Goal: Information Seeking & Learning: Check status

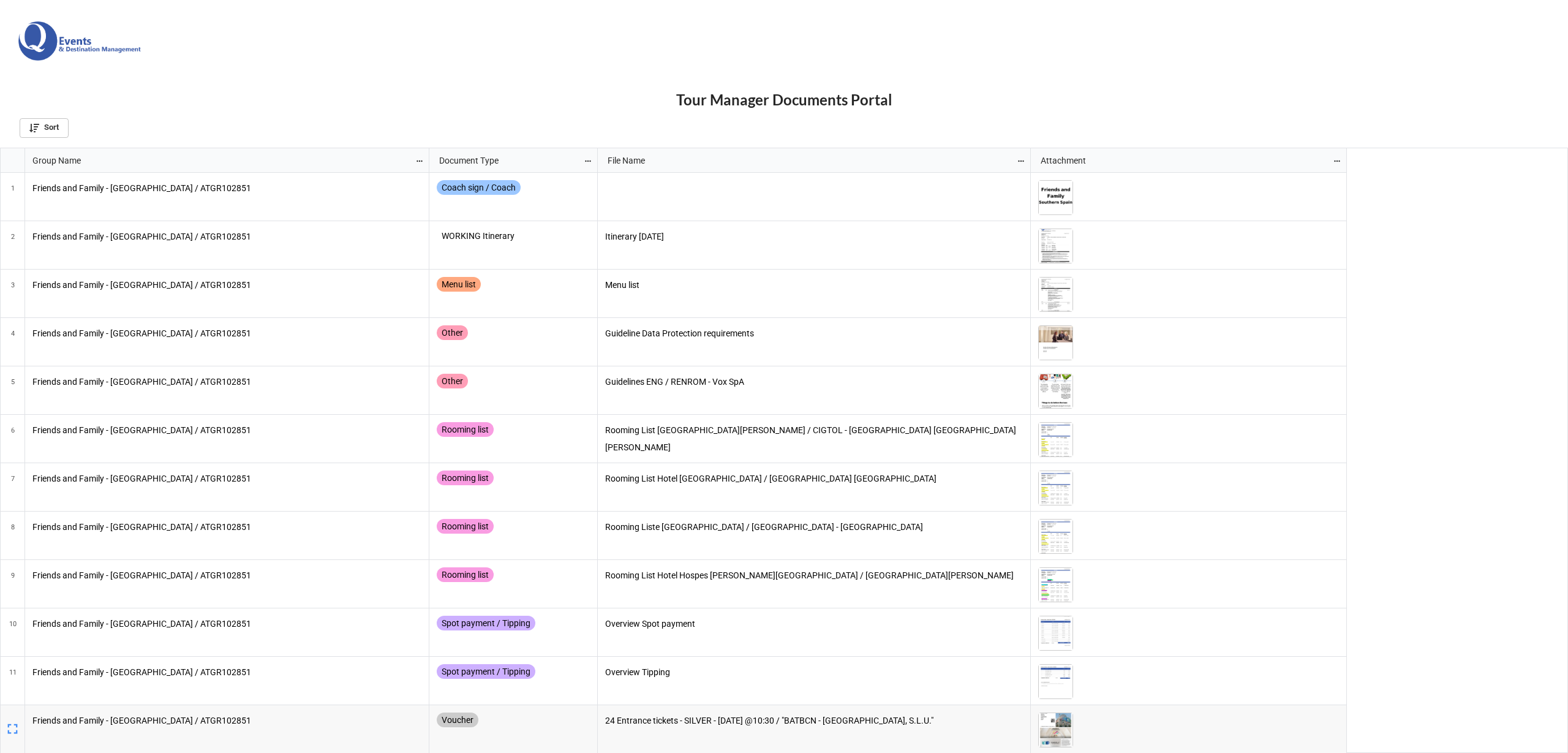
scroll to position [598, 1561]
click at [859, 319] on div "Coach sign / Coach WORKING Itinerary Itinerary [DATE] Menu list Menu list Other…" at bounding box center [888, 487] width 918 height 629
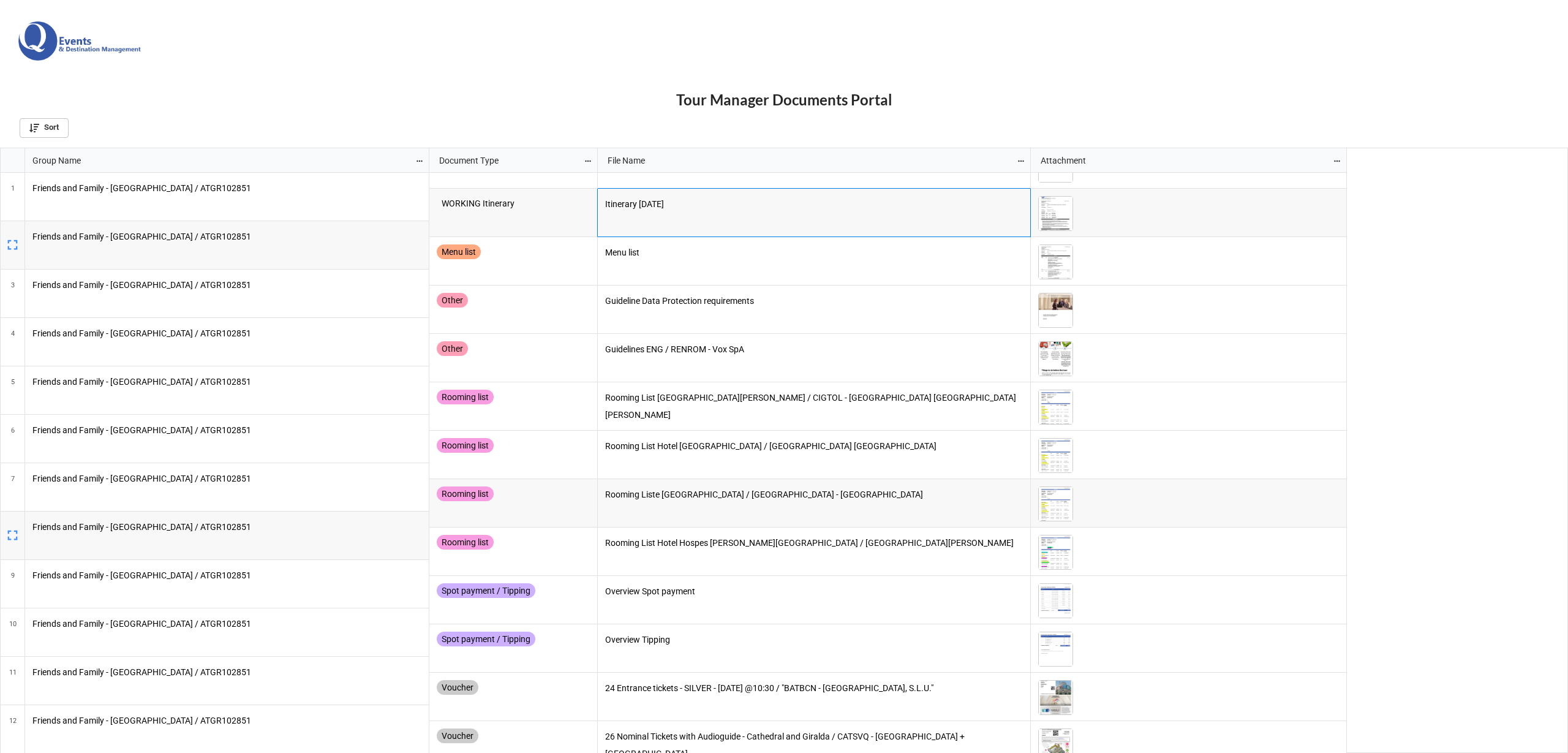
scroll to position [49, 0]
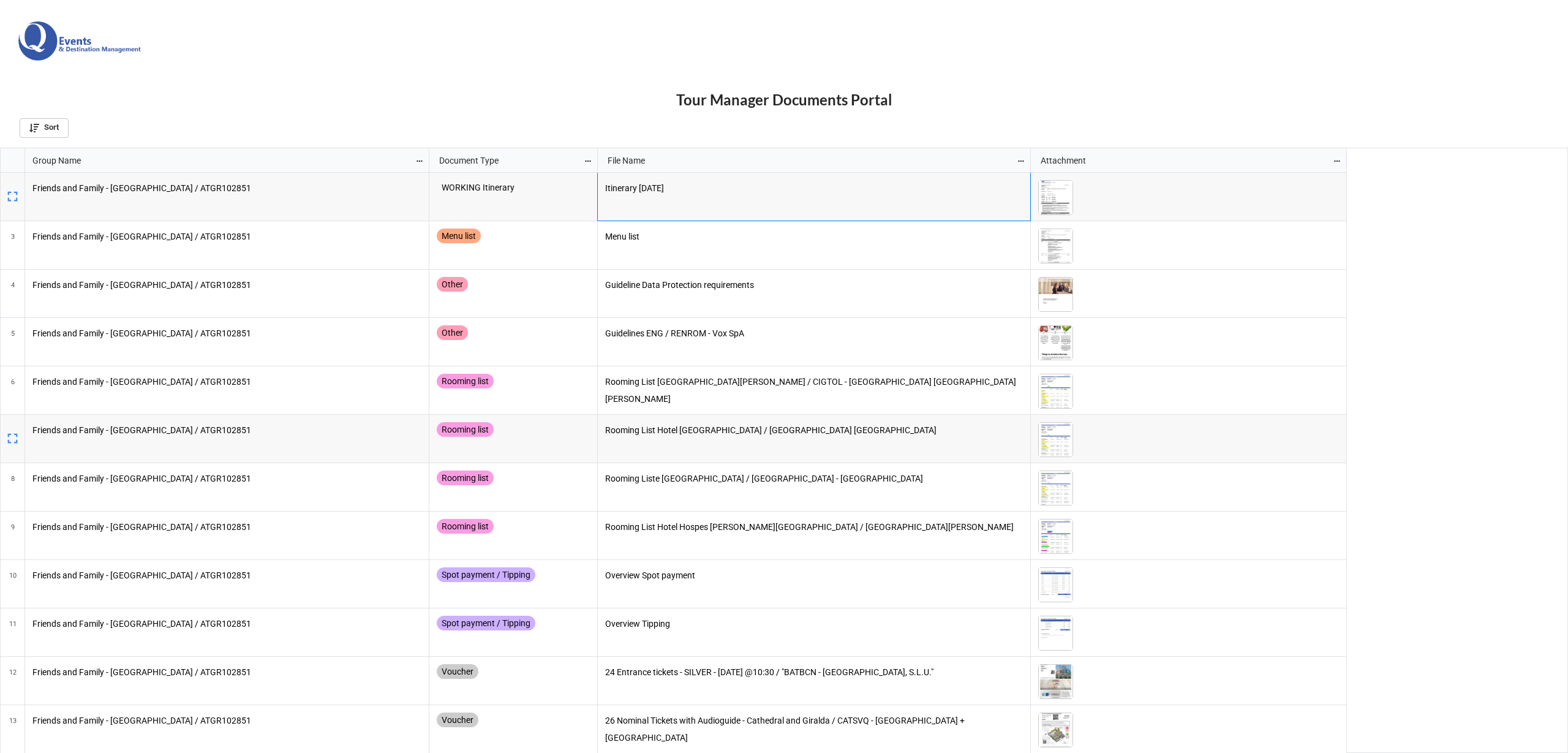
click at [695, 456] on div "Rooming List Hotel [GEOGRAPHIC_DATA] / [GEOGRAPHIC_DATA] [GEOGRAPHIC_DATA]" at bounding box center [814, 439] width 433 height 49
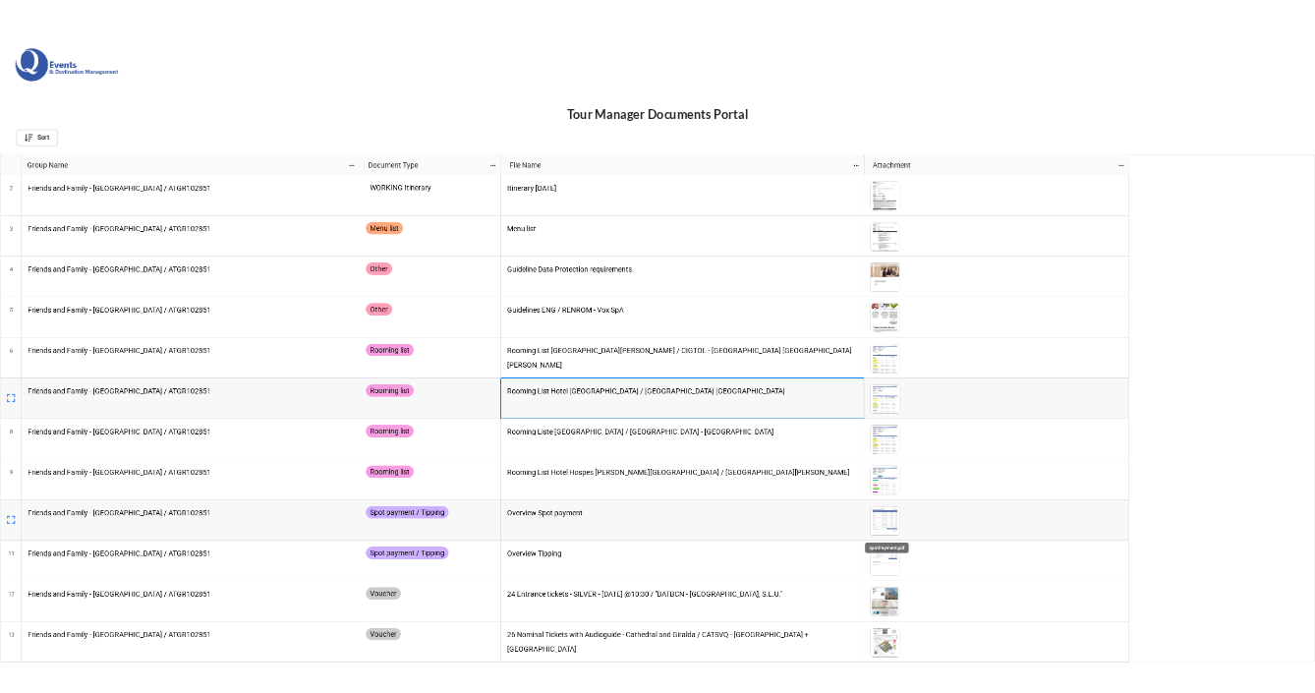
scroll to position [959, 2504]
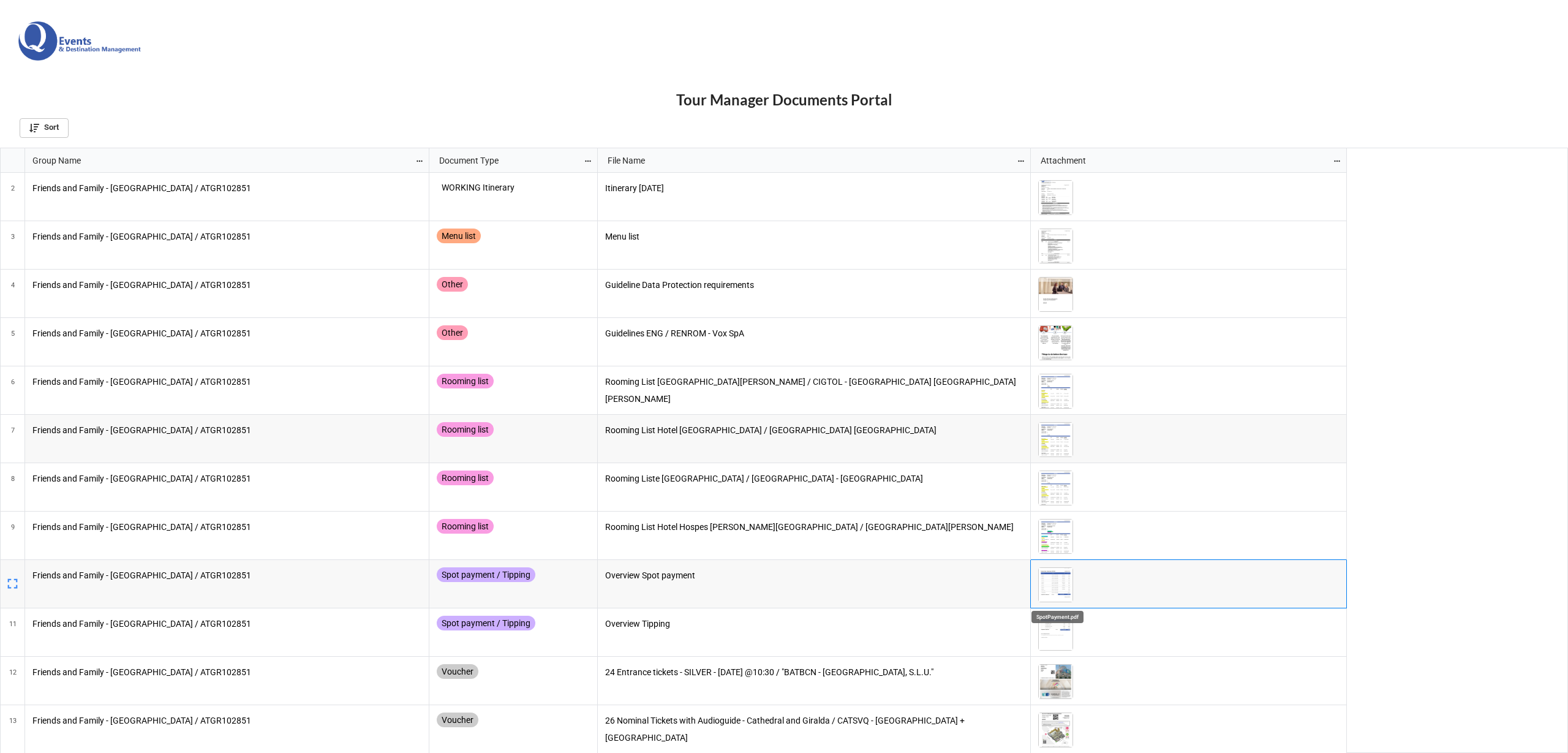
click at [1054, 581] on img "grid" at bounding box center [1056, 585] width 34 height 34
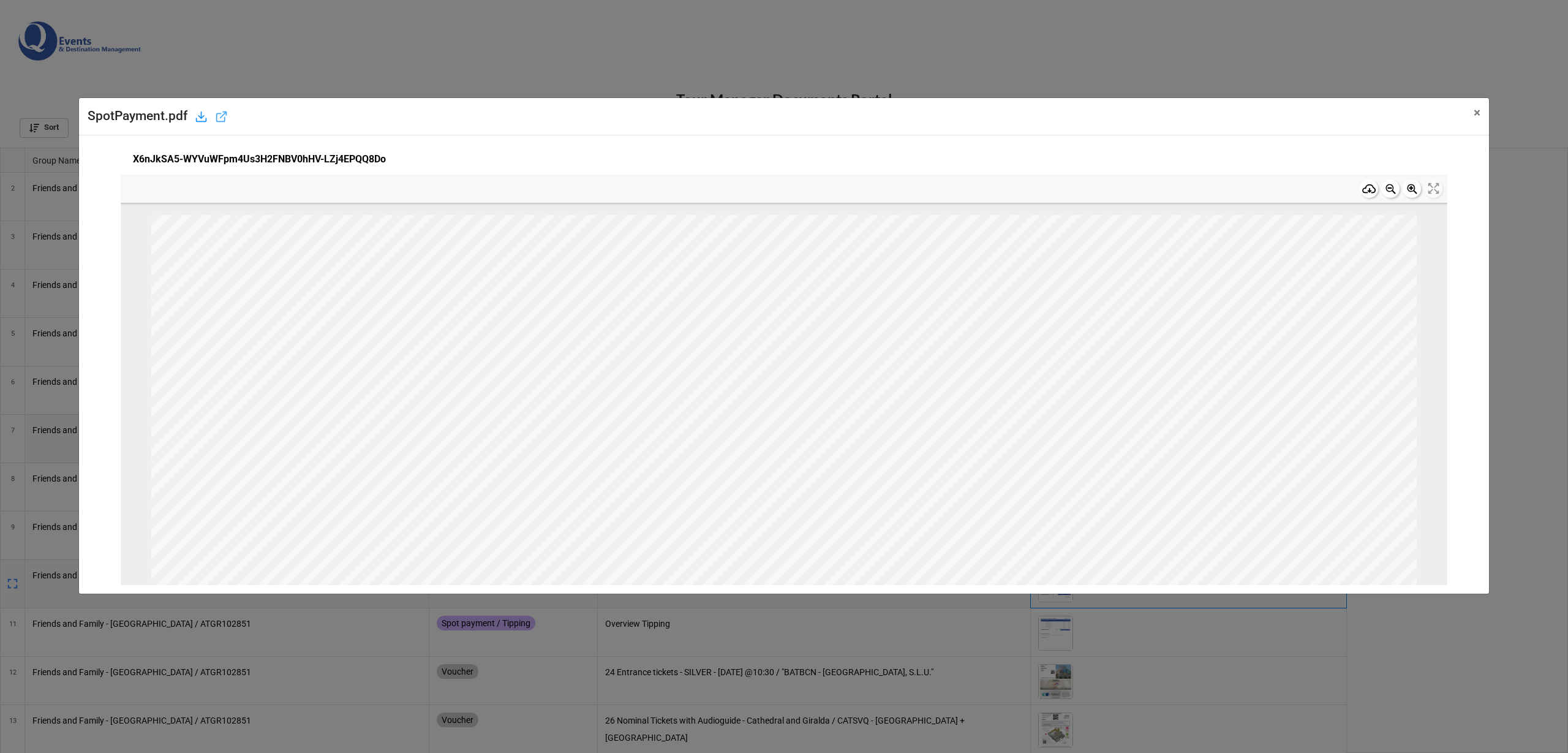
click at [224, 120] on icon at bounding box center [221, 117] width 13 height 13
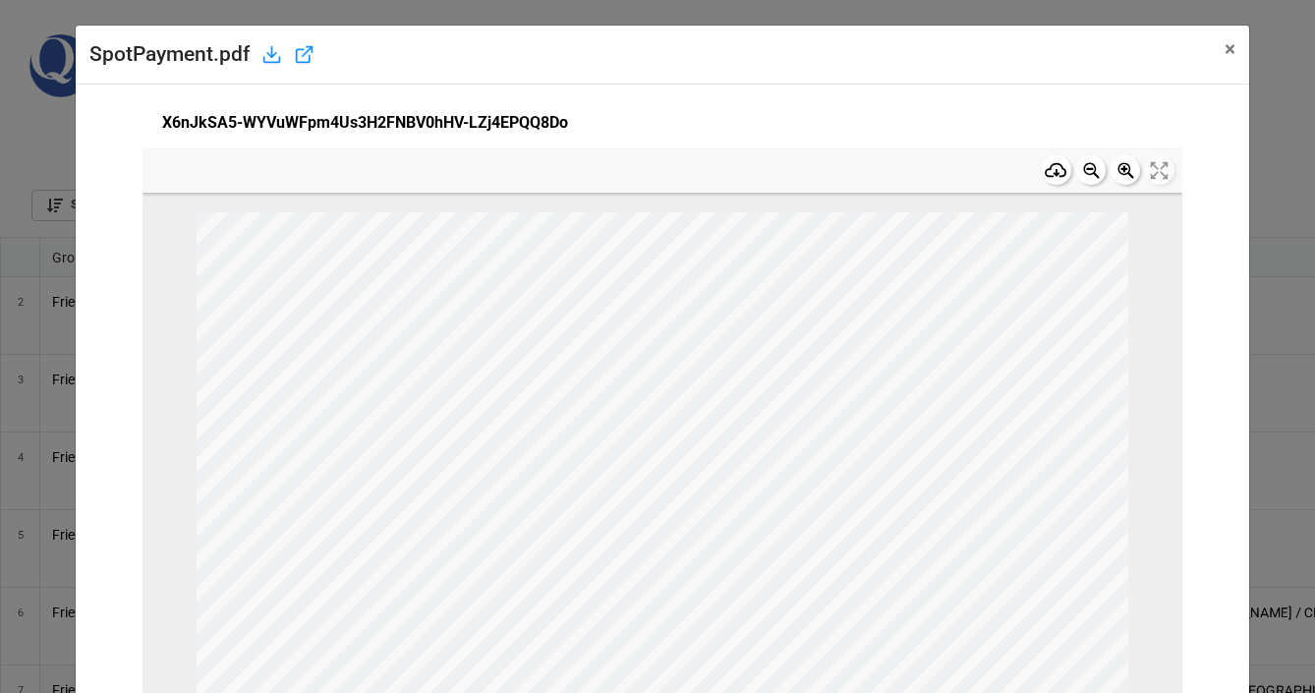
scroll to position [444, 1303]
click at [1224, 54] on span "×" at bounding box center [1229, 49] width 11 height 24
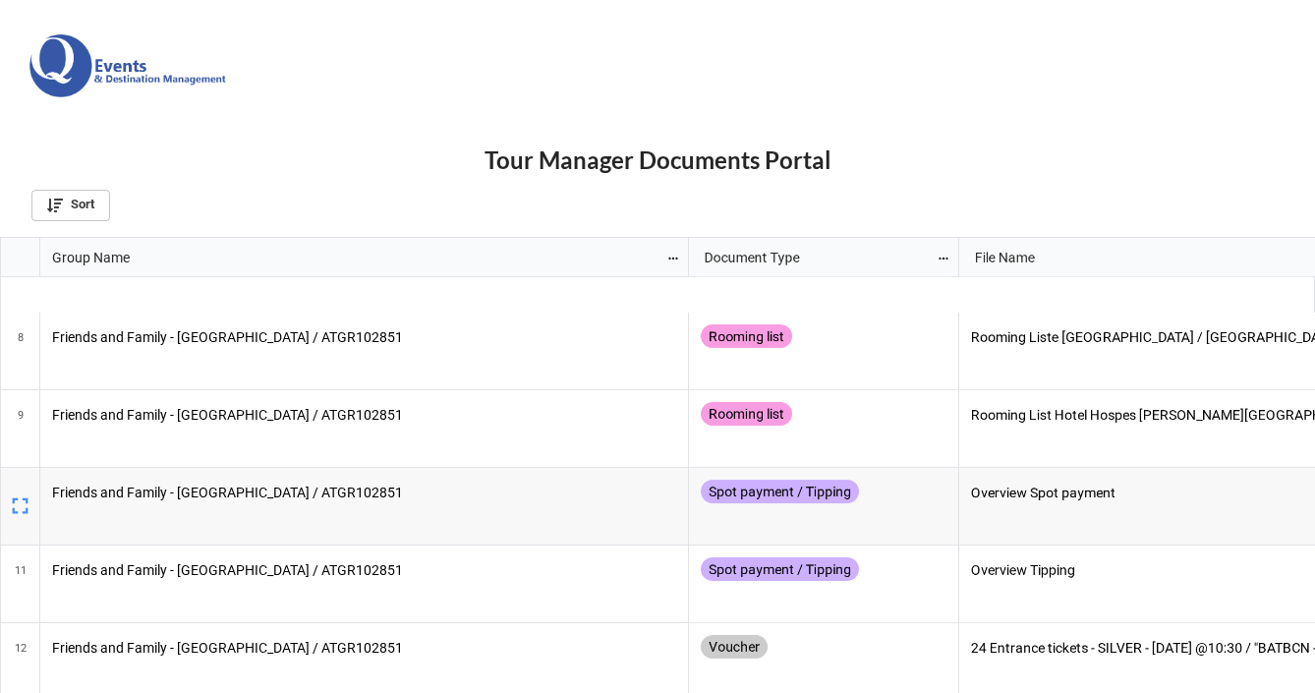
scroll to position [0, 0]
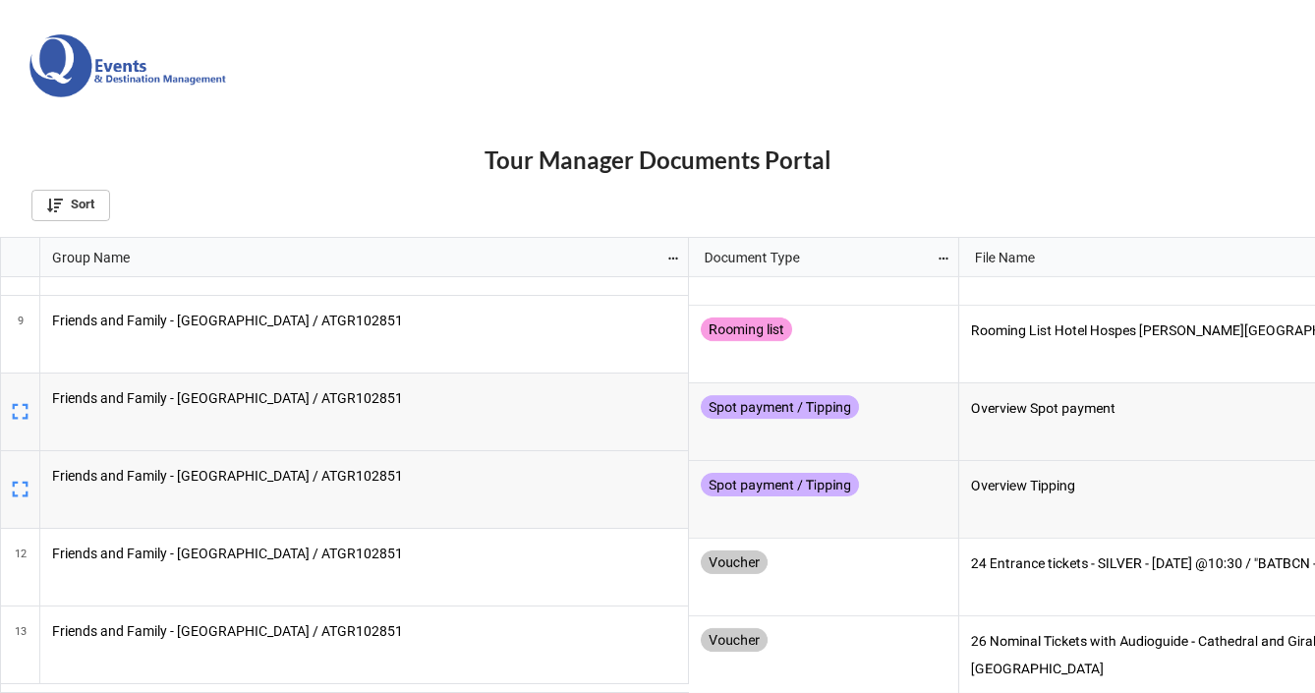
click at [1101, 480] on p "Overview Tipping" at bounding box center [1306, 487] width 671 height 28
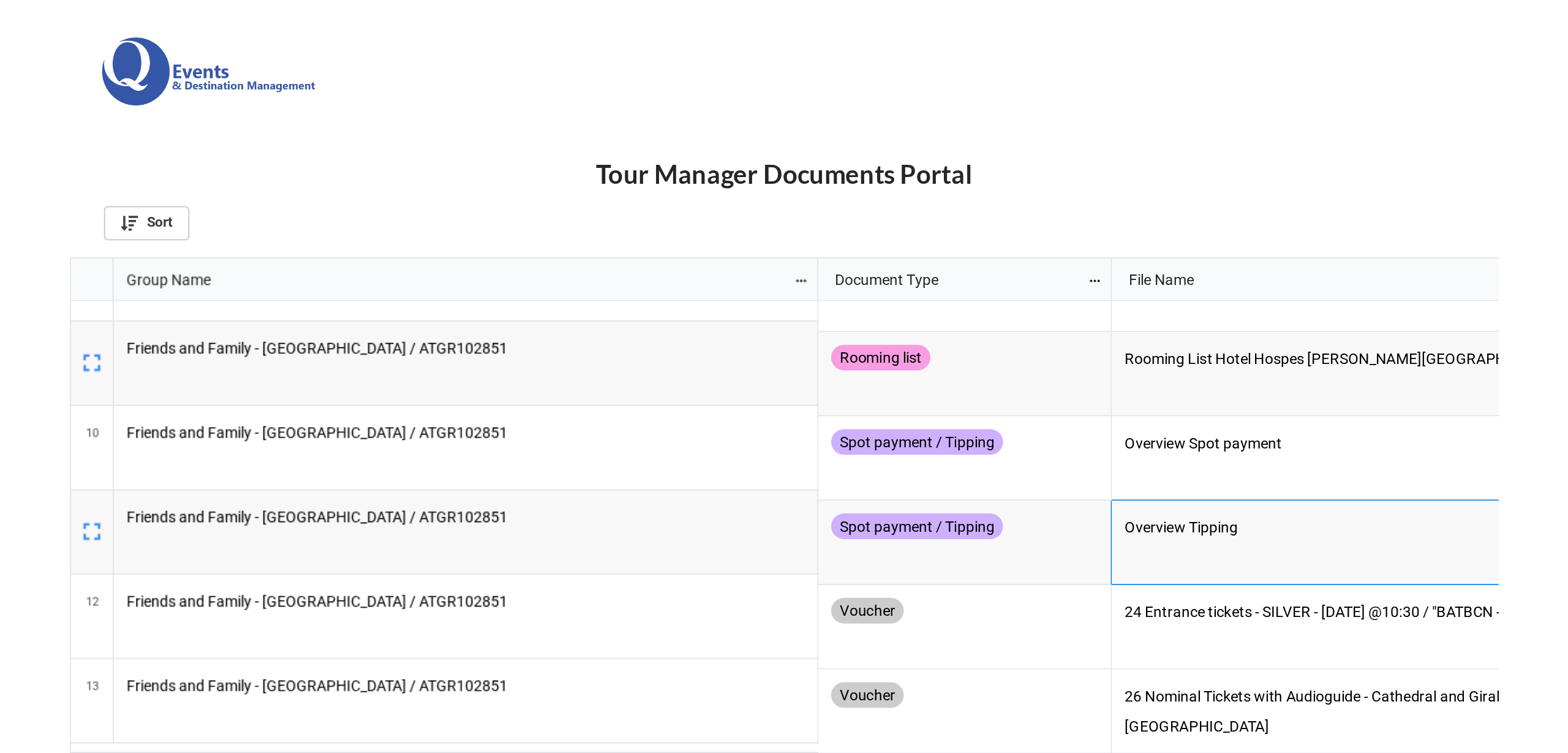
scroll to position [598, 1561]
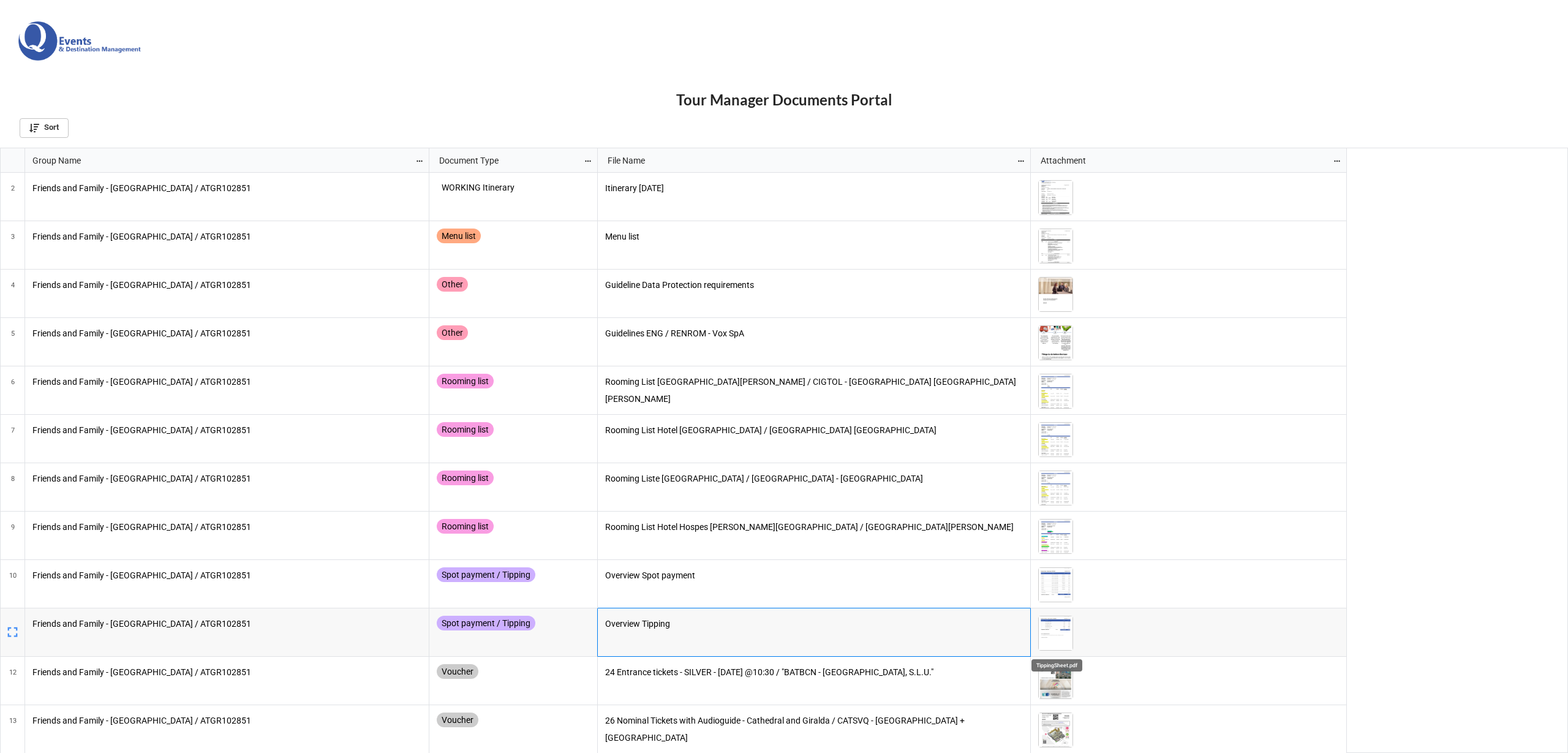
click at [1058, 631] on img "grid" at bounding box center [1056, 633] width 34 height 34
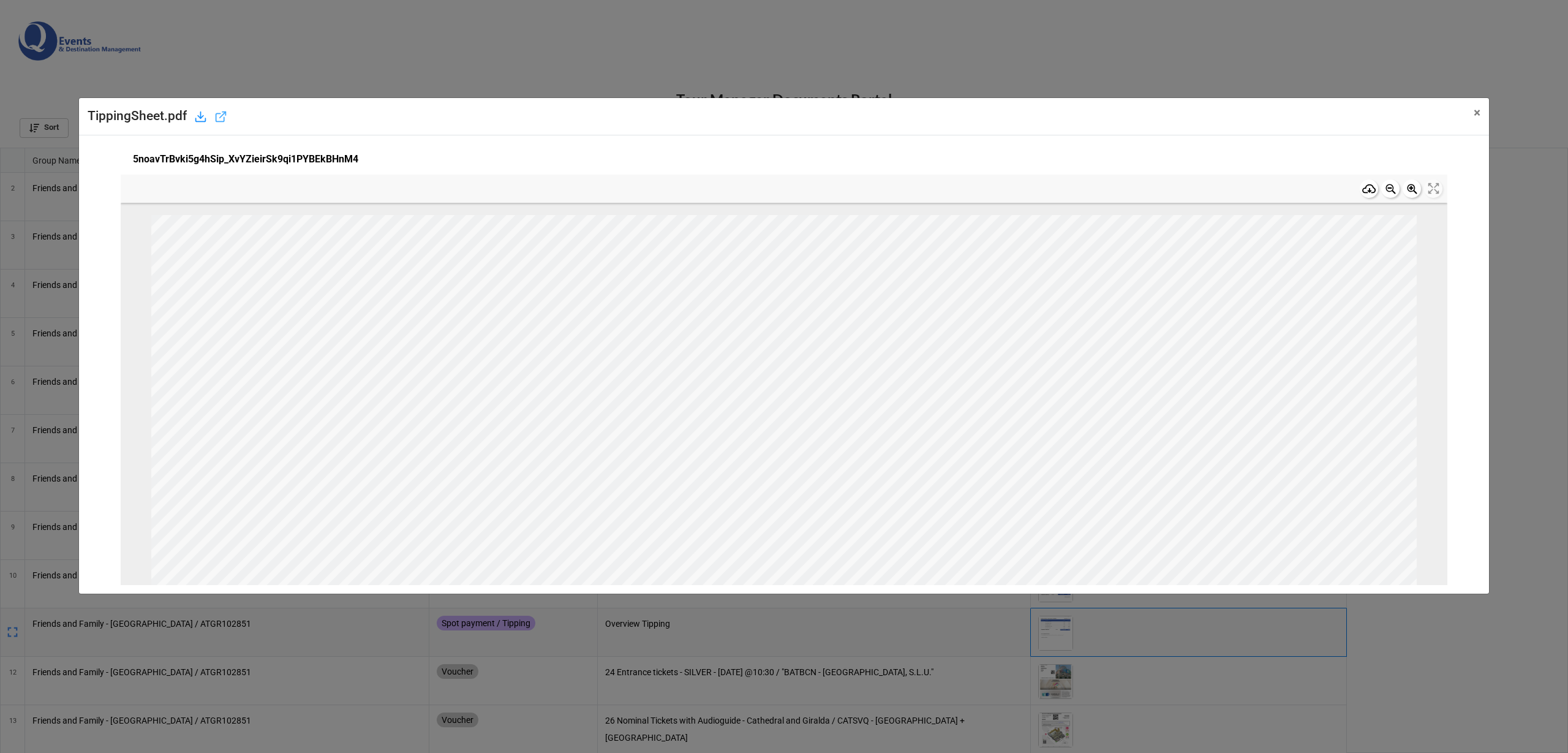
click at [218, 116] on icon at bounding box center [220, 117] width 8 height 8
click at [1475, 119] on span "×" at bounding box center [1477, 113] width 7 height 15
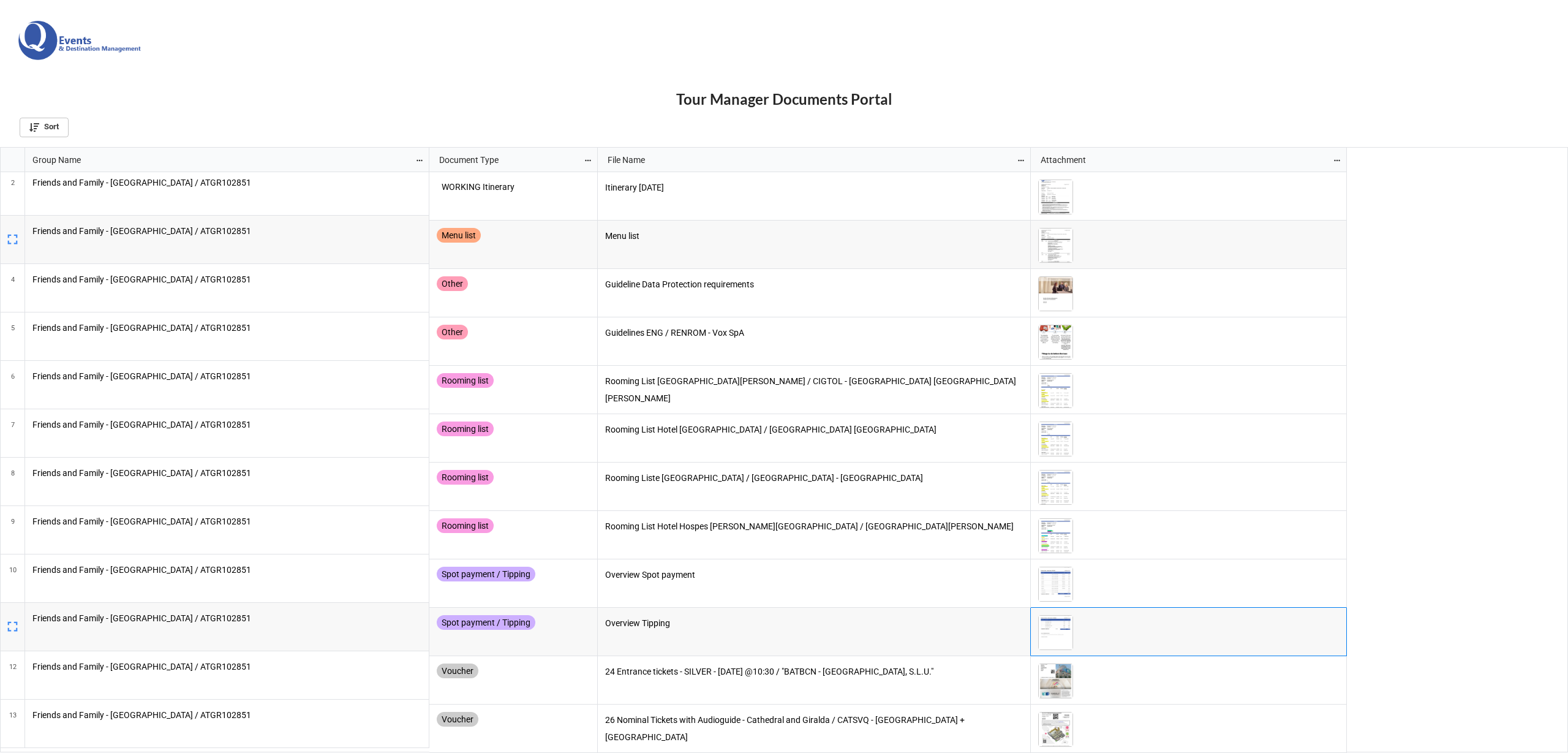
scroll to position [54, 0]
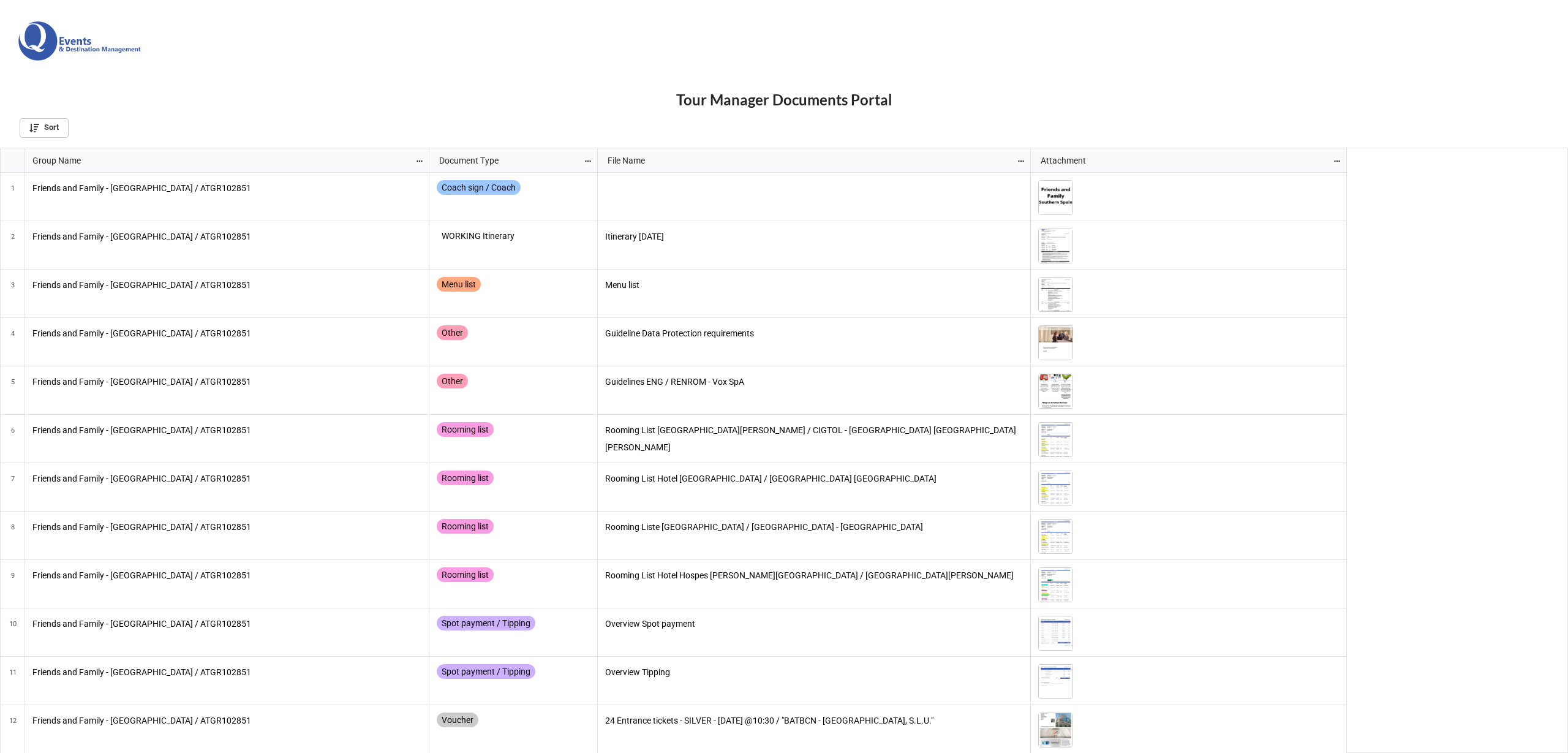
scroll to position [598, 1561]
